Goal: Task Accomplishment & Management: Manage account settings

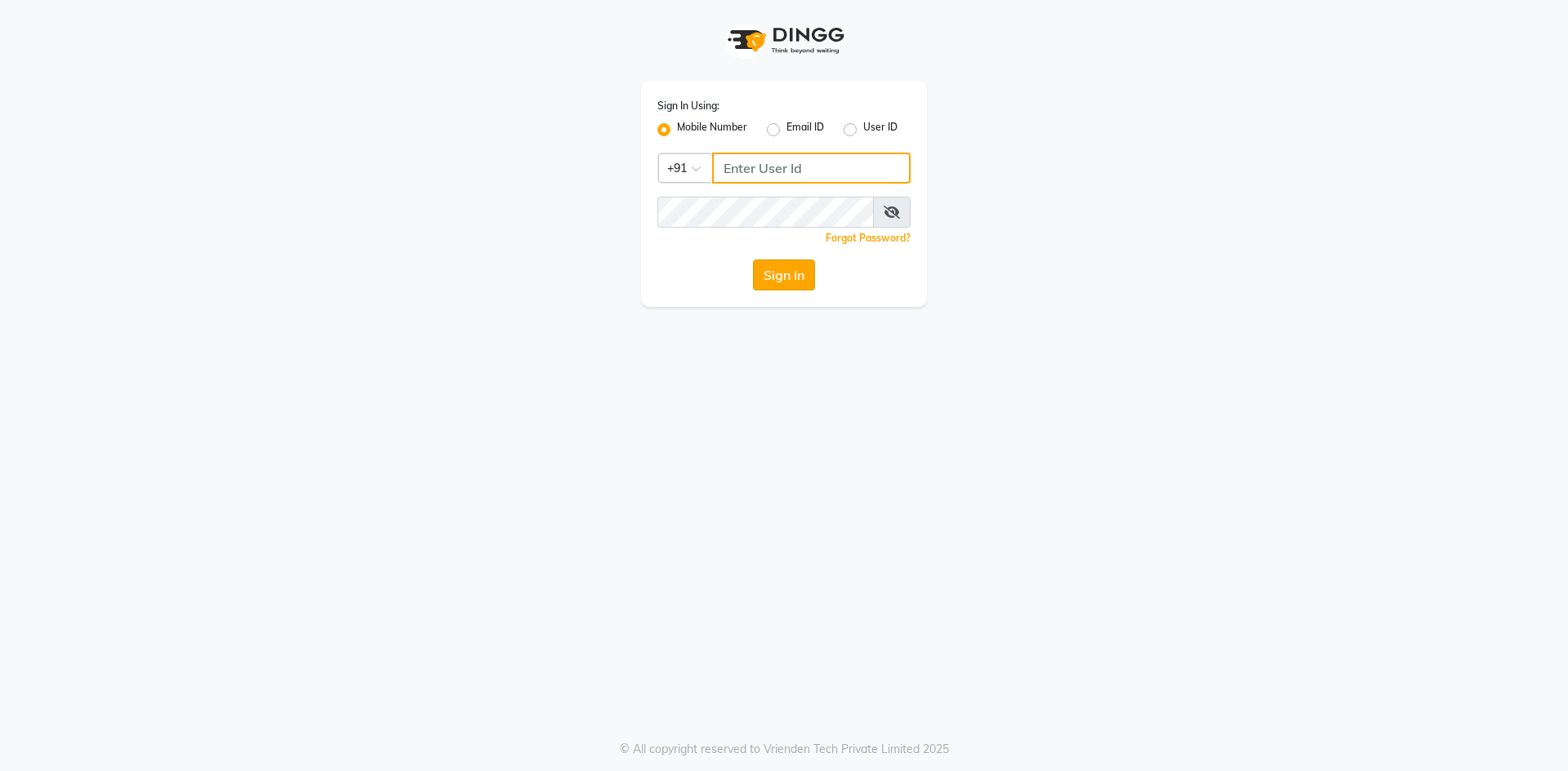
type input "8374195350"
click at [799, 280] on button "Sign In" at bounding box center [784, 275] width 62 height 31
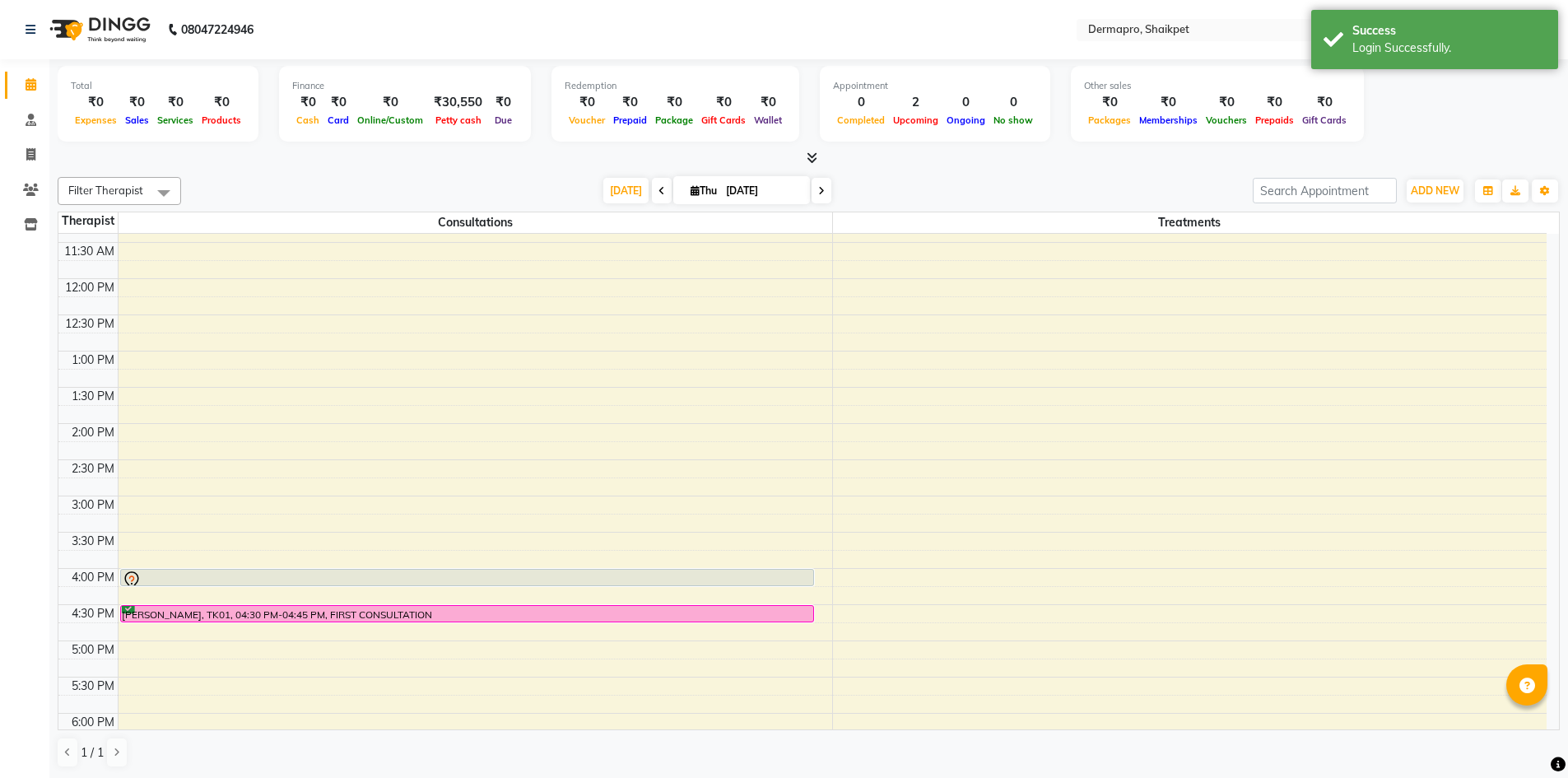
scroll to position [266, 0]
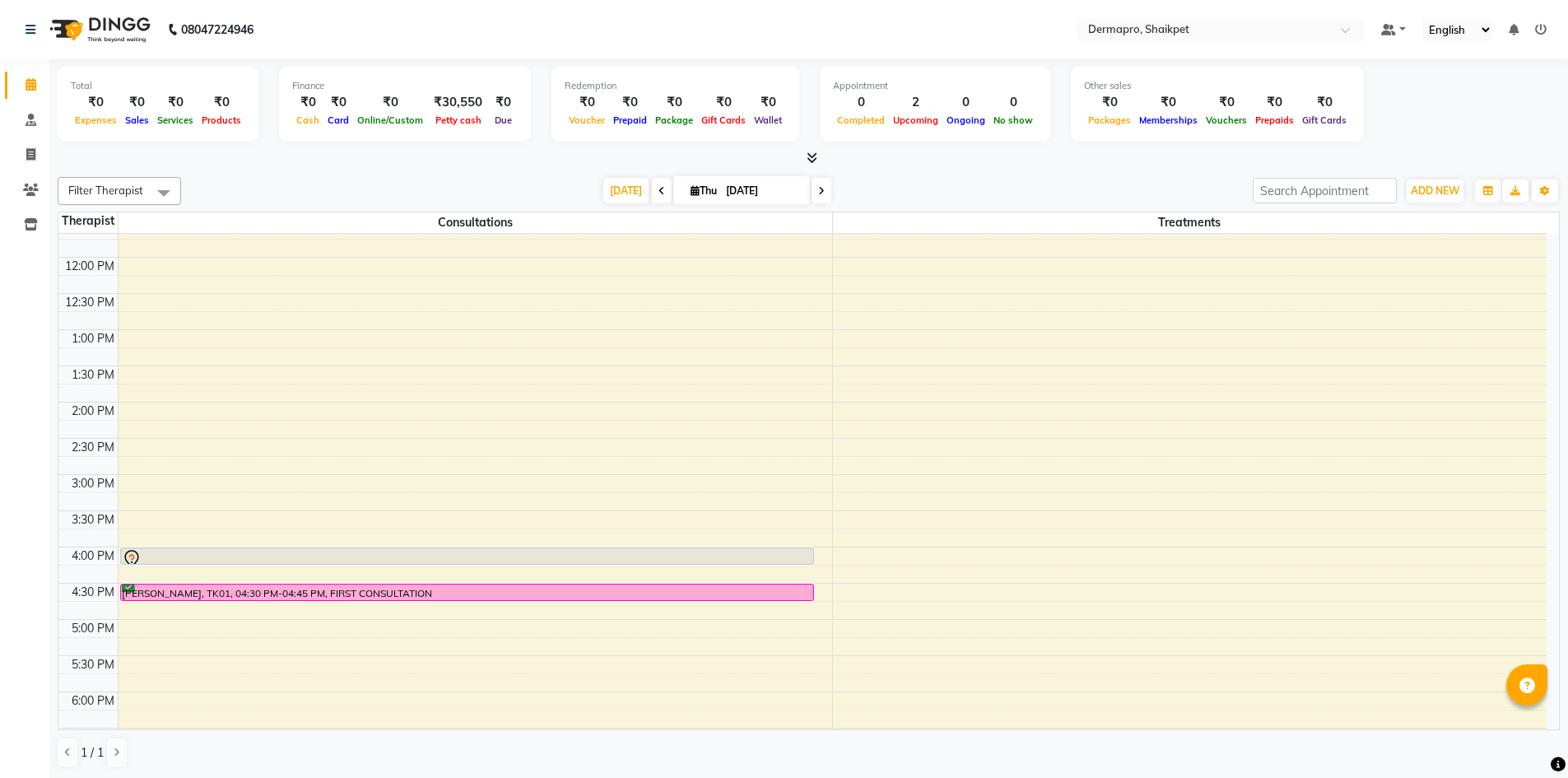
click at [819, 188] on icon at bounding box center [821, 191] width 6 height 10
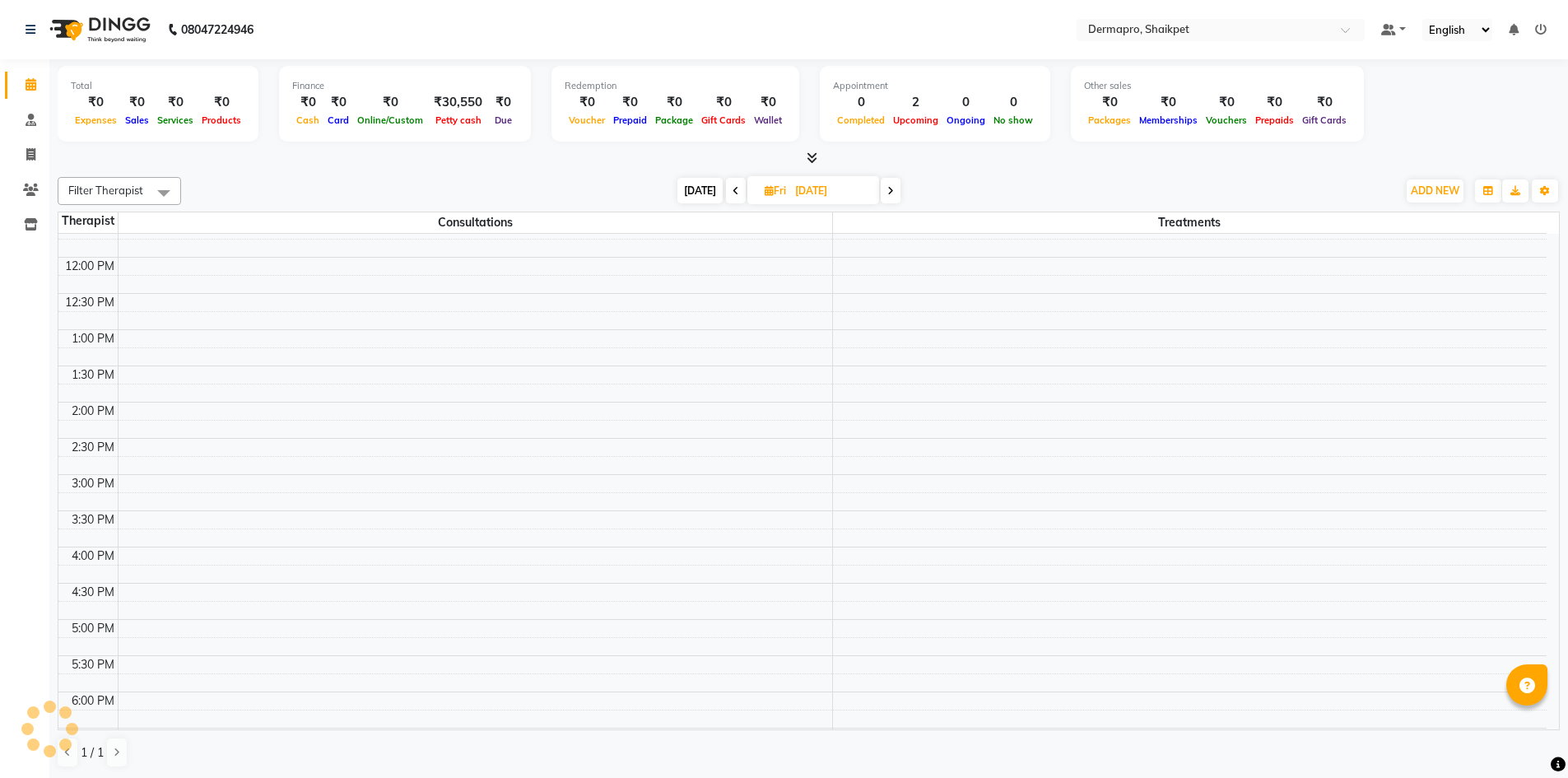
scroll to position [218, 0]
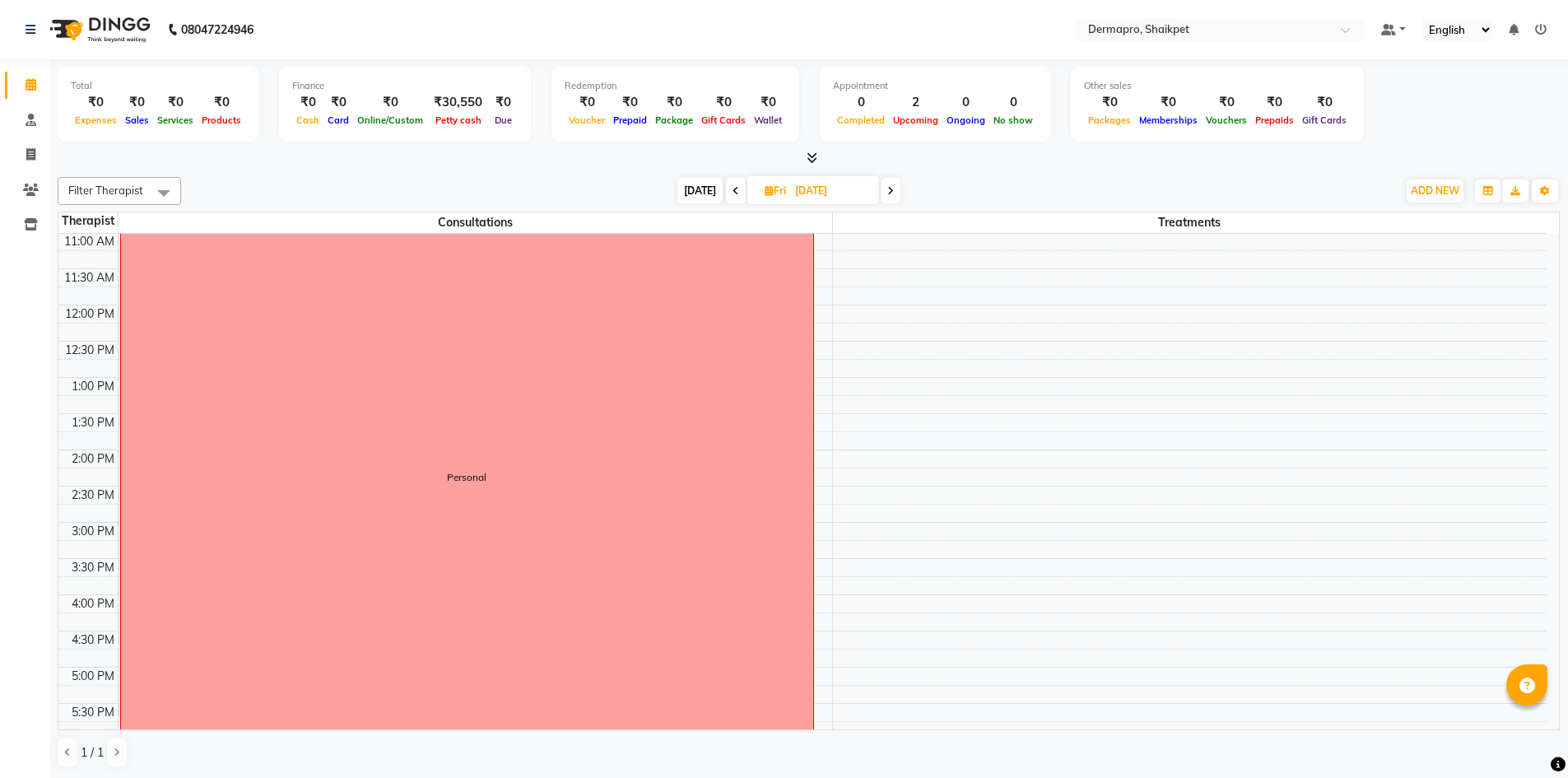
click at [890, 194] on icon at bounding box center [890, 191] width 6 height 10
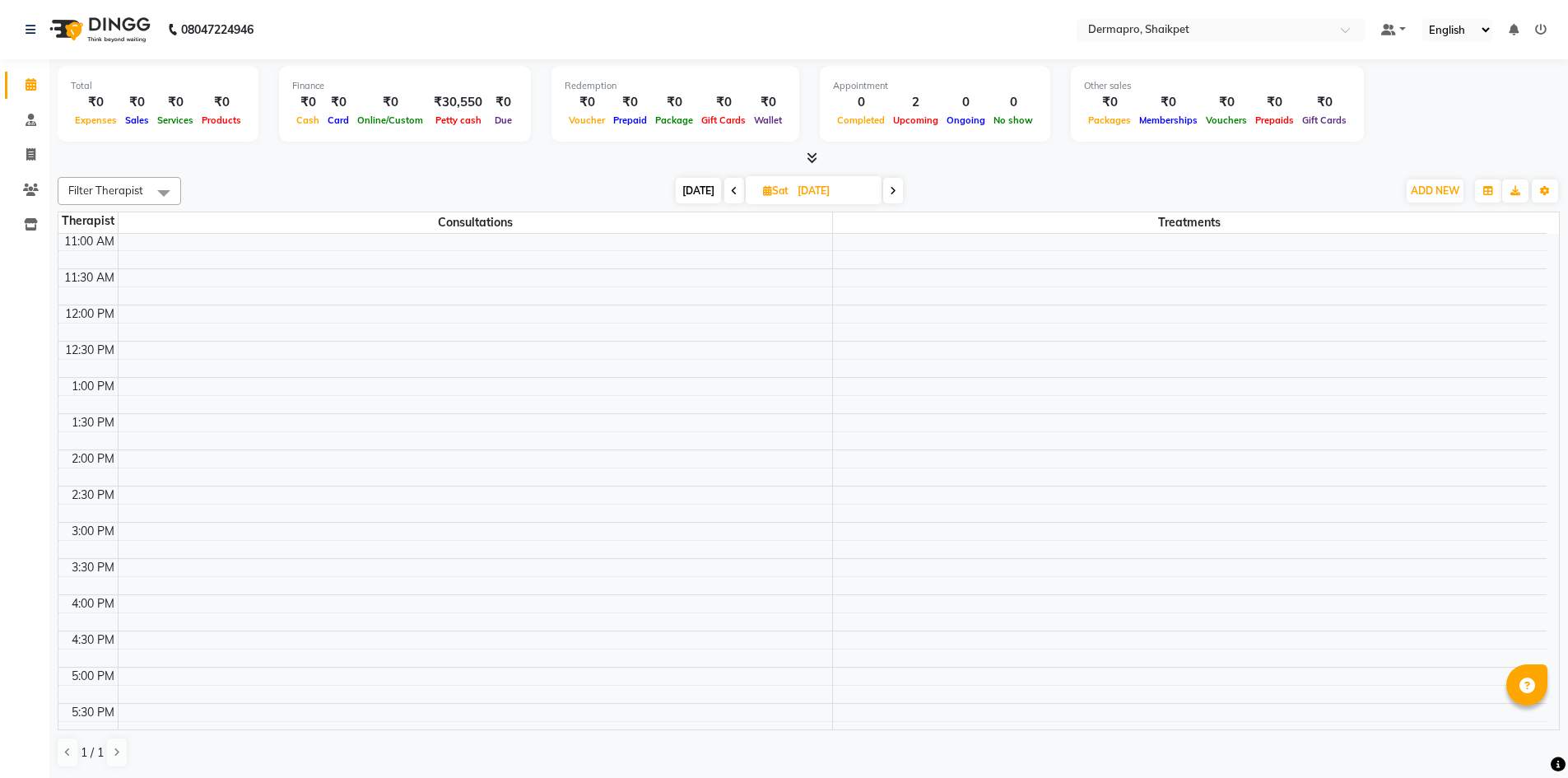
click at [891, 187] on icon at bounding box center [893, 191] width 6 height 10
click at [730, 188] on icon at bounding box center [733, 191] width 6 height 10
click at [894, 192] on icon at bounding box center [893, 191] width 6 height 10
click at [730, 187] on icon at bounding box center [733, 191] width 6 height 10
click at [731, 187] on icon at bounding box center [734, 191] width 6 height 10
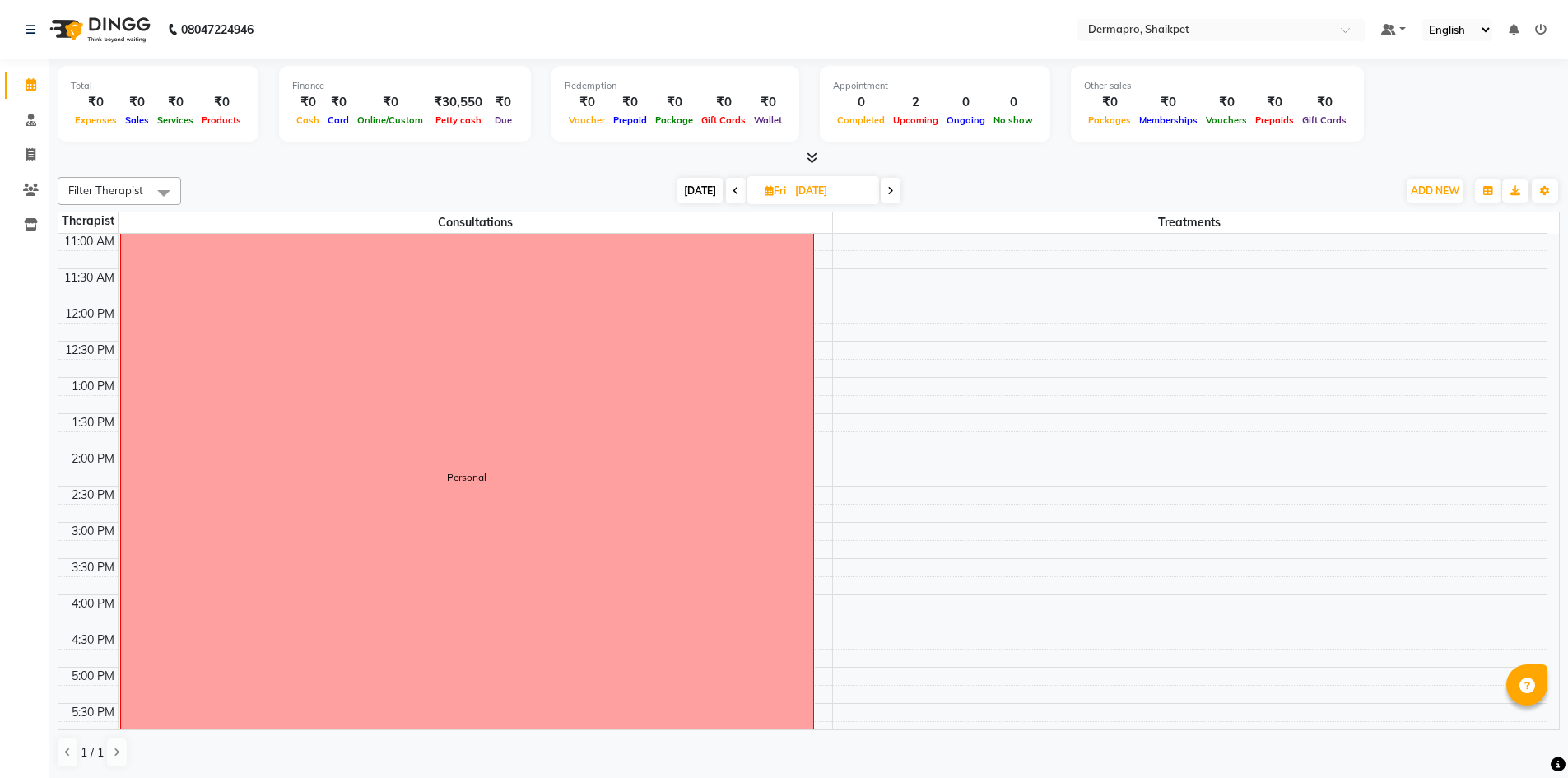
click at [733, 188] on icon at bounding box center [736, 191] width 6 height 10
type input "[DATE]"
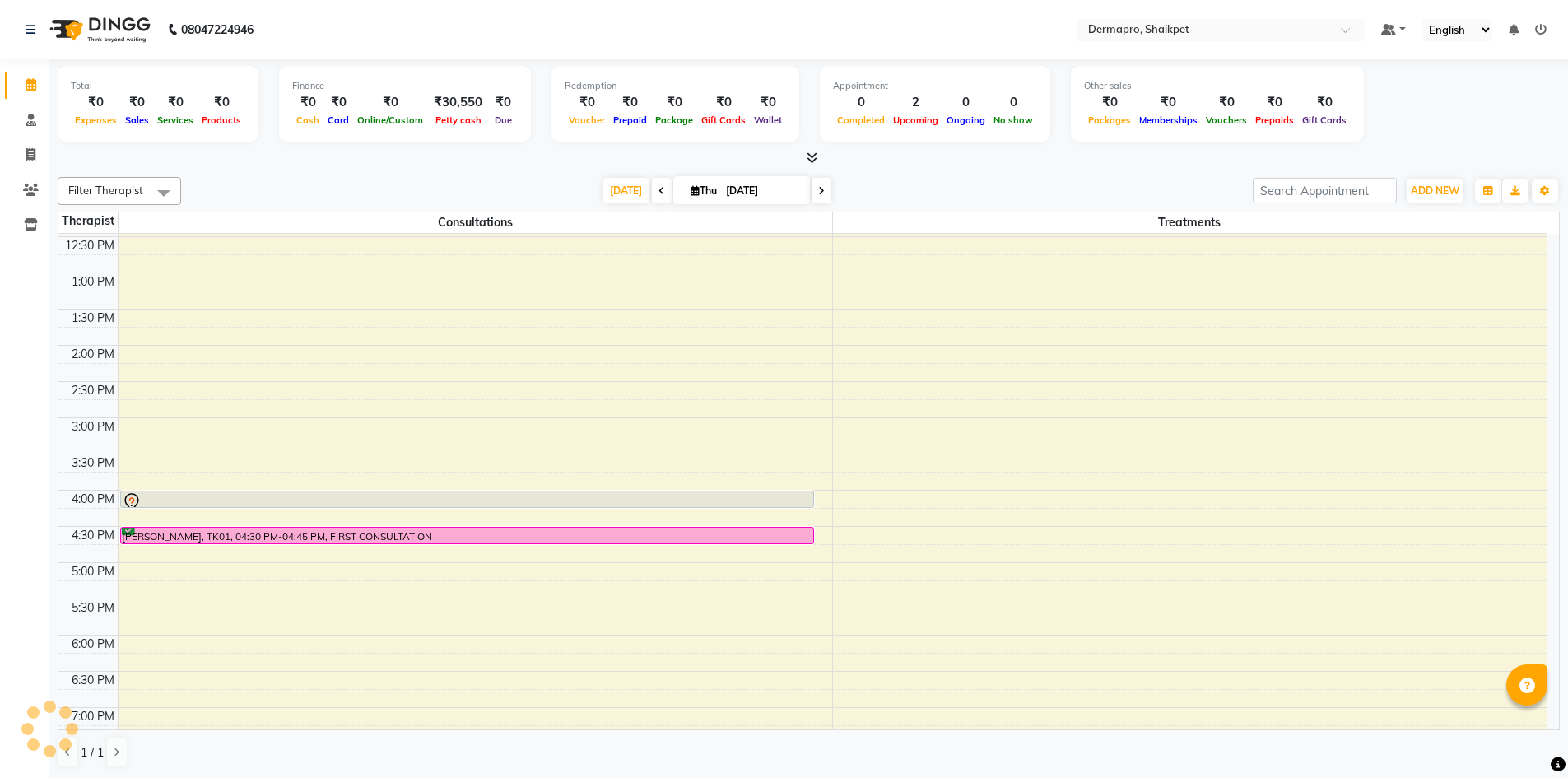
scroll to position [313, 0]
